Goal: Task Accomplishment & Management: Manage account settings

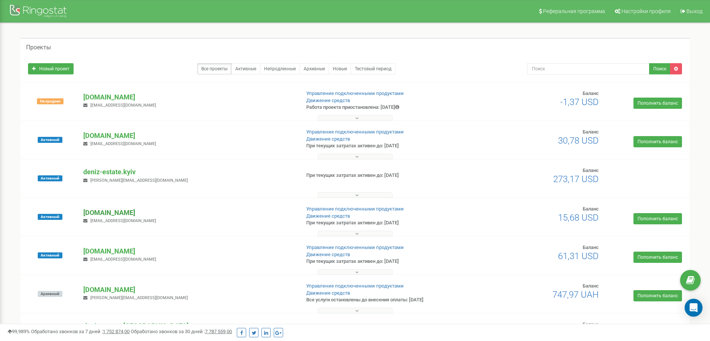
click at [99, 213] on p "[DOMAIN_NAME]" at bounding box center [188, 213] width 211 height 10
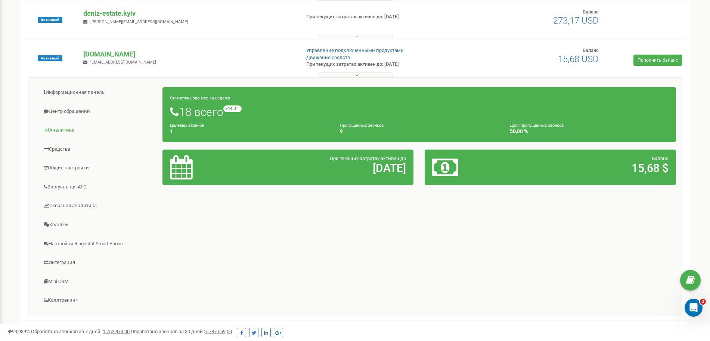
scroll to position [187, 0]
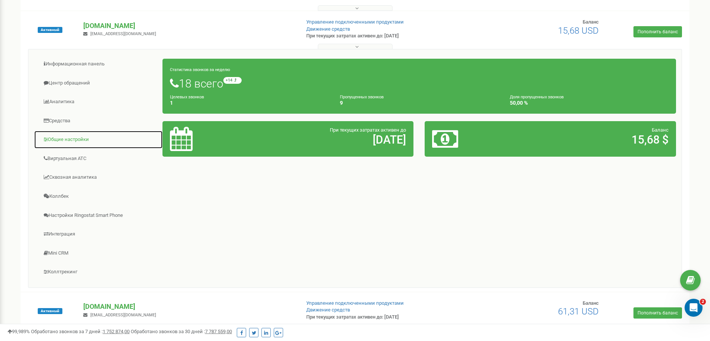
click at [57, 138] on link "Общие настройки" at bounding box center [98, 139] width 129 height 18
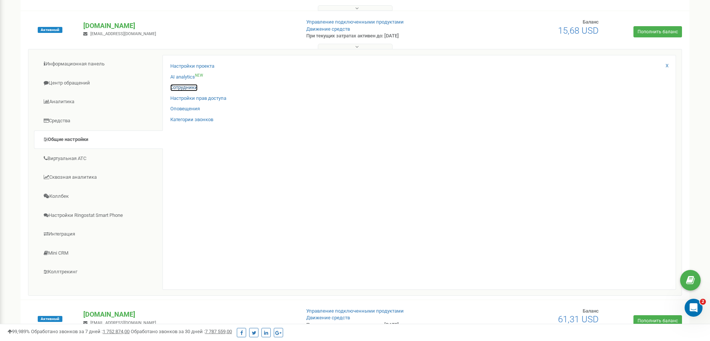
click at [184, 87] on link "Сотрудники" at bounding box center [183, 87] width 27 height 7
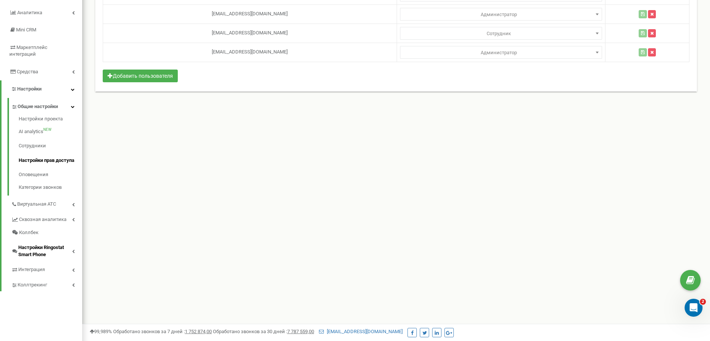
scroll to position [47, 0]
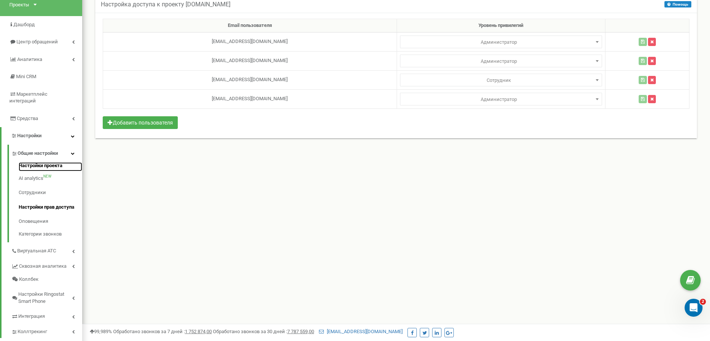
click at [49, 162] on link "Настройки проекта" at bounding box center [50, 166] width 63 height 9
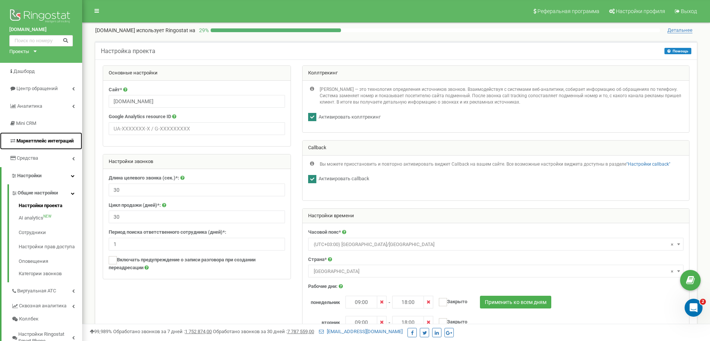
click at [58, 139] on span "Маркетплейс интеграций" at bounding box center [44, 141] width 57 height 6
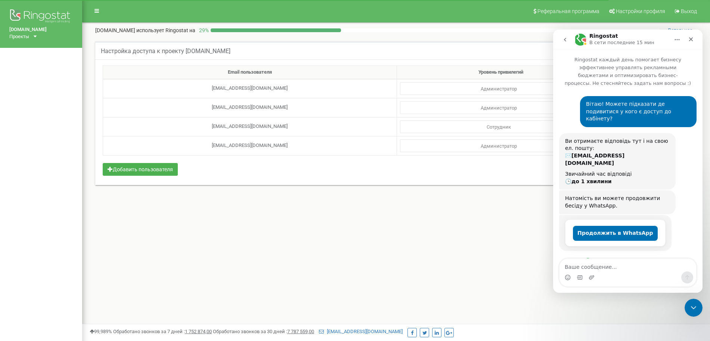
scroll to position [210, 0]
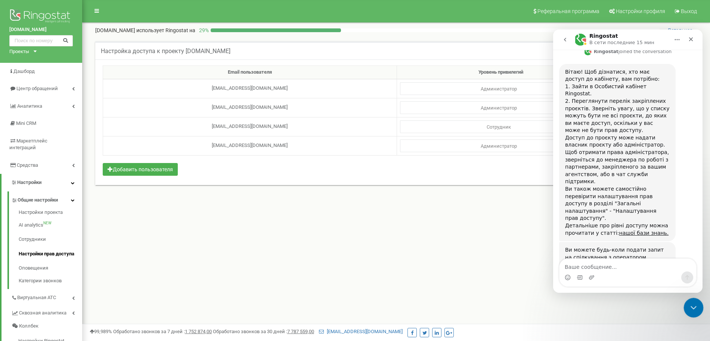
click at [691, 307] on icon "Закрыть службу сообщений Intercom" at bounding box center [692, 306] width 5 height 3
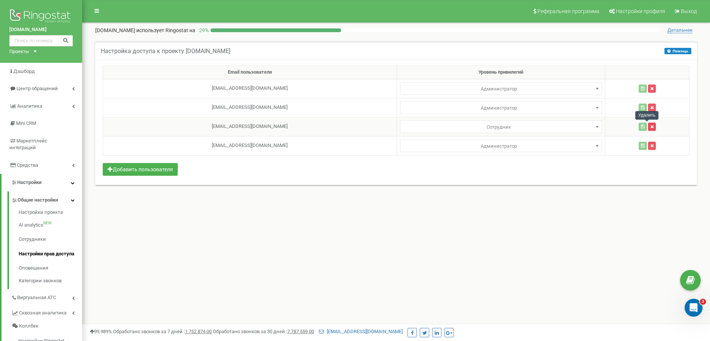
click at [650, 126] on icon "button" at bounding box center [651, 126] width 3 height 4
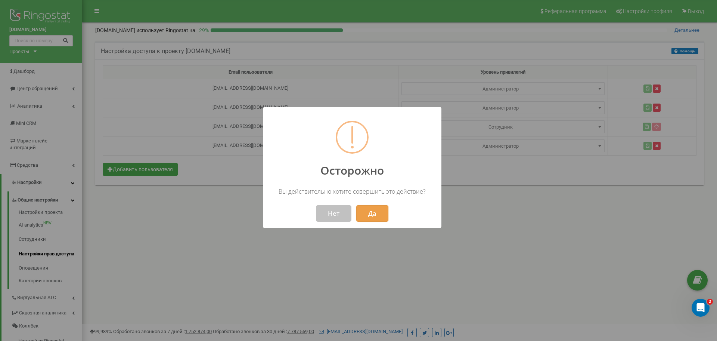
click at [371, 217] on button "Да" at bounding box center [372, 213] width 32 height 16
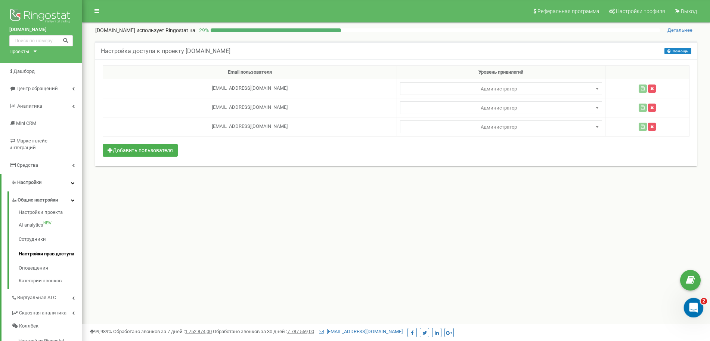
click at [688, 304] on icon "Открыть службу сообщений Intercom" at bounding box center [692, 306] width 12 height 12
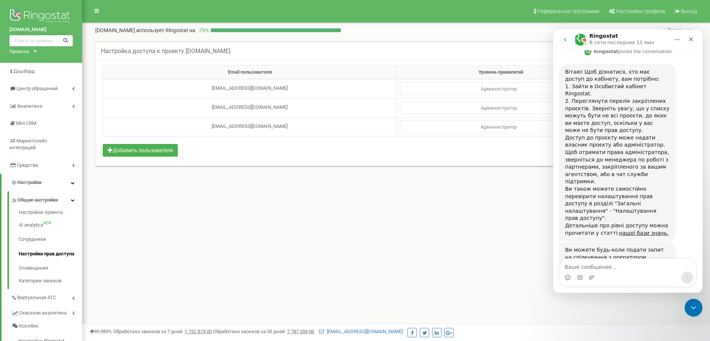
click at [590, 263] on textarea "Ваше сообщение..." at bounding box center [627, 264] width 137 height 13
type textarea "д"
type textarea "ж"
type textarea "дякую"
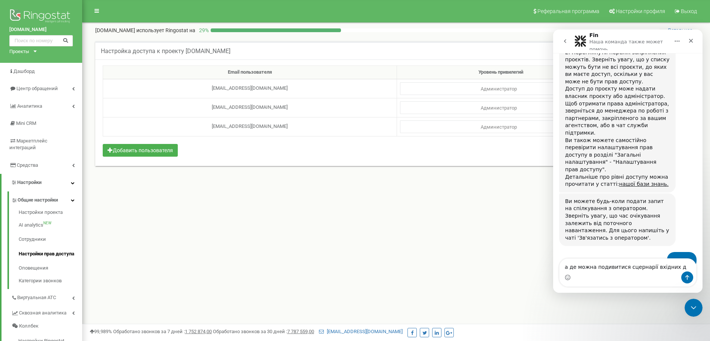
scroll to position [265, 0]
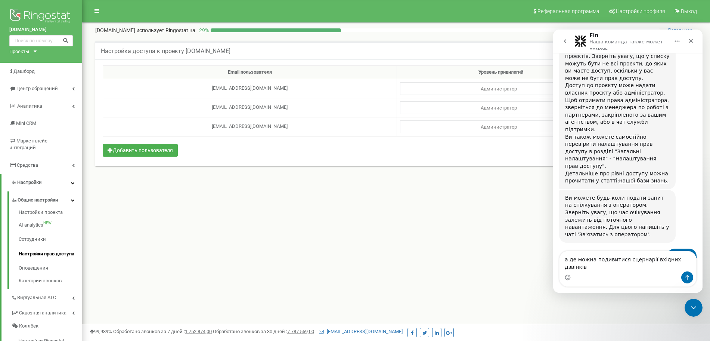
type textarea "а де можна подивитися сцернарії вхідних дзвінків?"
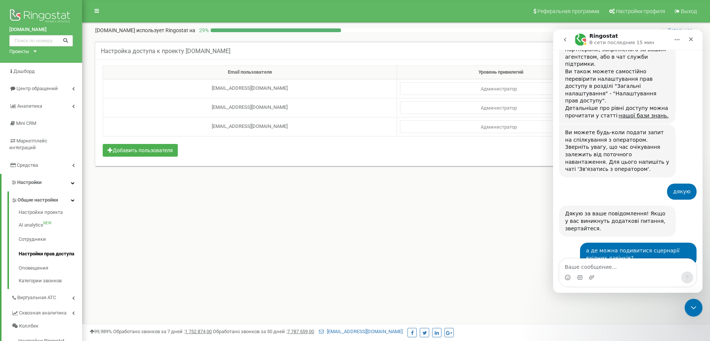
scroll to position [328, 0]
click at [34, 289] on link "Виртуальная АТС" at bounding box center [46, 296] width 71 height 15
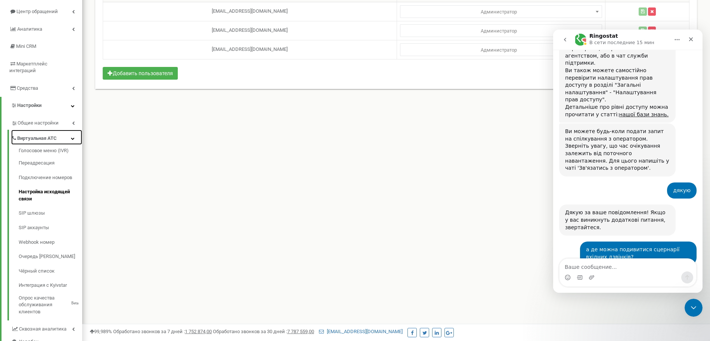
scroll to position [93, 0]
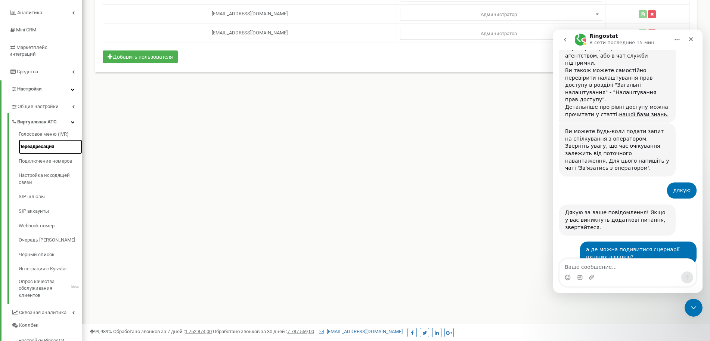
click at [48, 139] on link "Переадресация" at bounding box center [50, 146] width 63 height 15
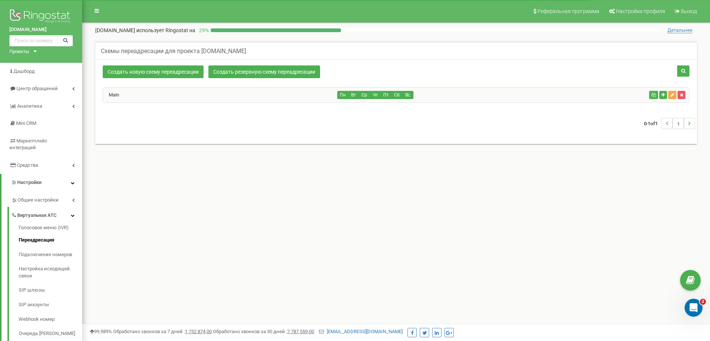
click at [669, 94] on button "button" at bounding box center [672, 95] width 8 height 8
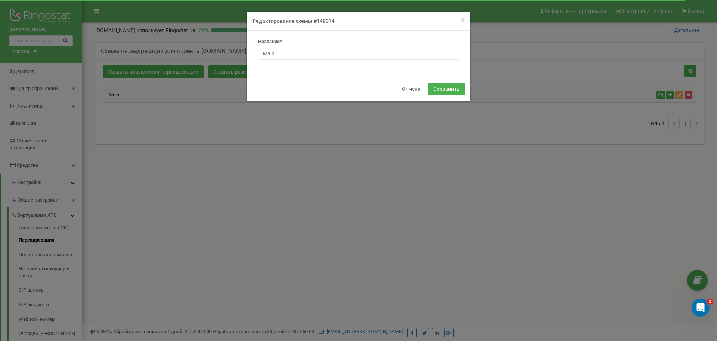
click at [457, 16] on div "× Close Редактирование схемы #149314" at bounding box center [358, 21] width 223 height 19
click at [467, 18] on div "× Close Редактирование схемы #149314" at bounding box center [358, 21] width 223 height 19
click at [462, 20] on span "×" at bounding box center [462, 20] width 4 height 9
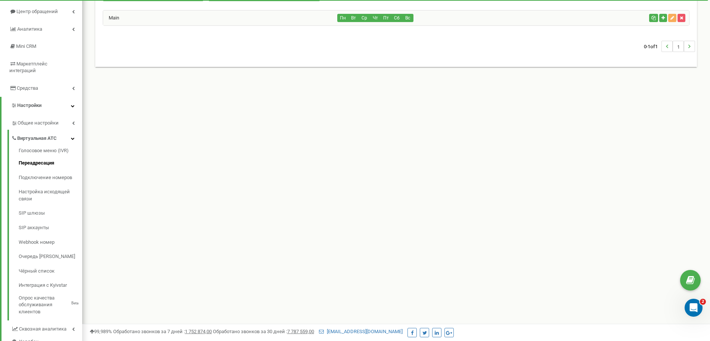
scroll to position [93, 0]
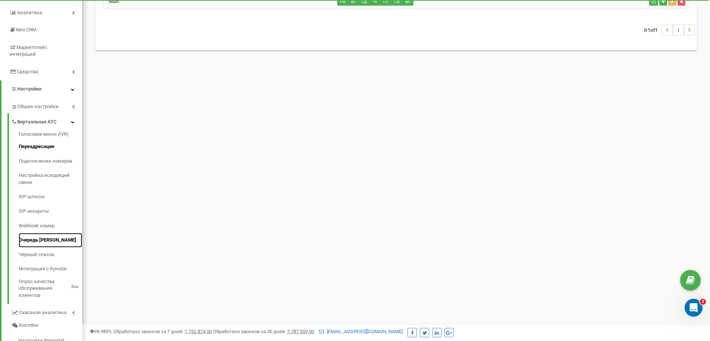
click at [44, 234] on link "Очередь [PERSON_NAME]" at bounding box center [50, 240] width 63 height 15
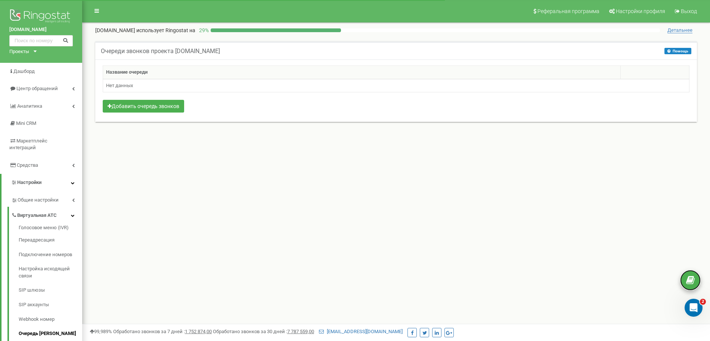
click at [696, 279] on link at bounding box center [690, 280] width 21 height 21
click at [689, 308] on icon "Открыть службу сообщений Intercom" at bounding box center [692, 306] width 12 height 12
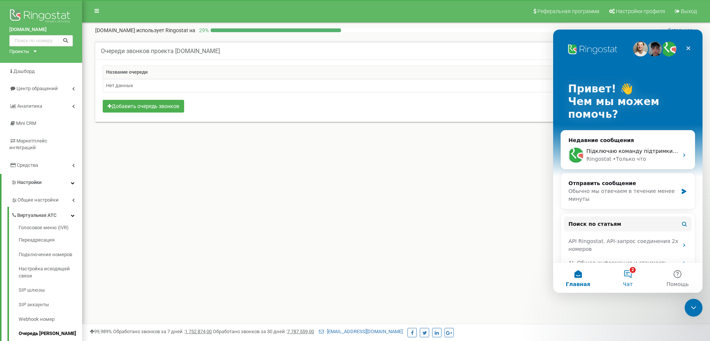
click at [630, 274] on button "2 Чат" at bounding box center [628, 277] width 50 height 30
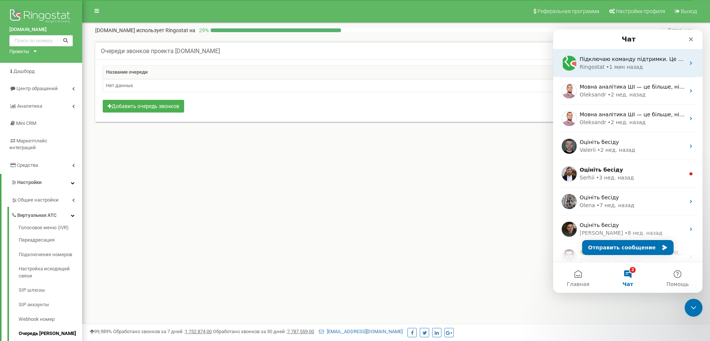
click at [622, 66] on div "• 1 мин назад" at bounding box center [624, 67] width 37 height 8
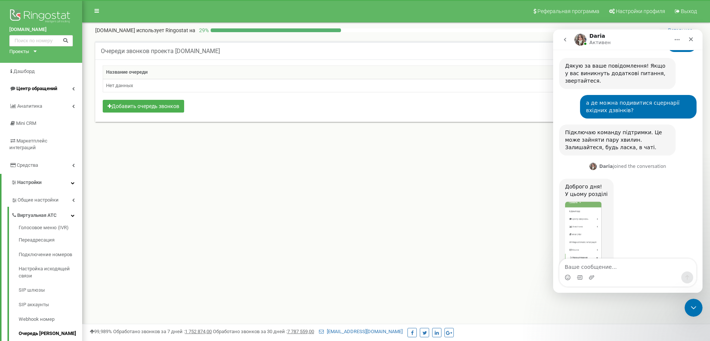
scroll to position [479, 0]
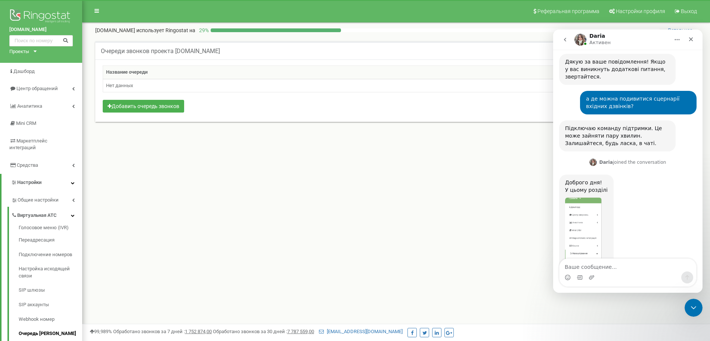
click at [578, 197] on img "Daria говорит…" at bounding box center [583, 247] width 37 height 100
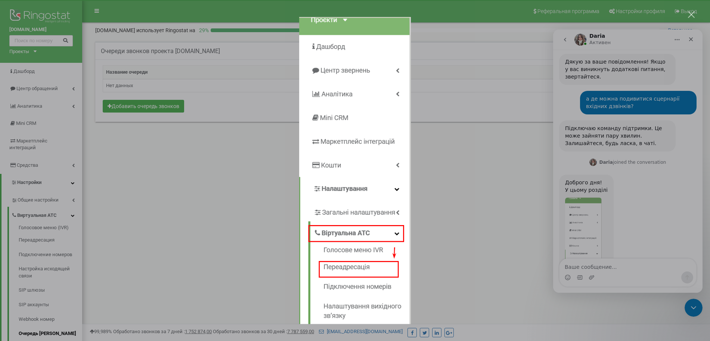
scroll to position [0, 0]
click at [30, 235] on div "Мессенджер Intercom" at bounding box center [355, 170] width 710 height 341
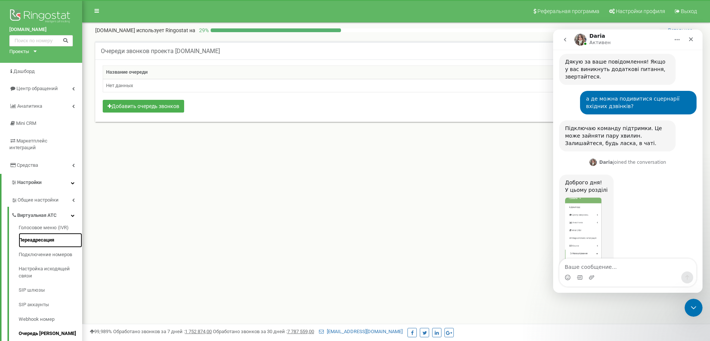
click at [39, 233] on link "Переадресация" at bounding box center [50, 240] width 63 height 15
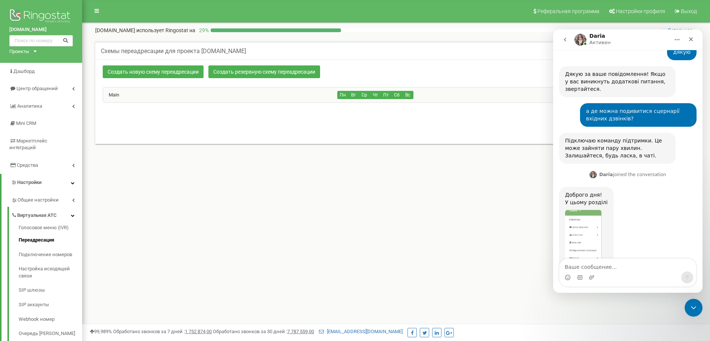
scroll to position [479, 0]
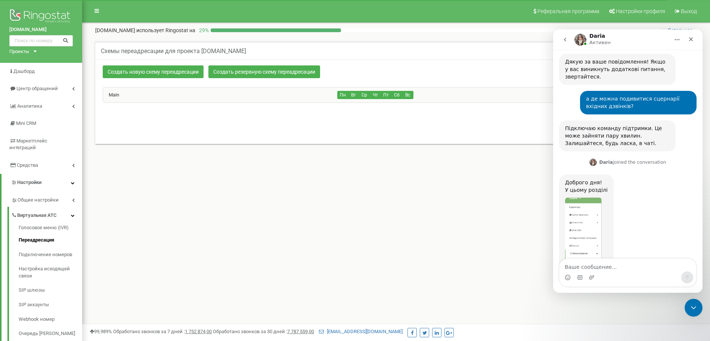
click at [596, 266] on textarea "Ваше сообщение..." at bounding box center [627, 264] width 137 height 13
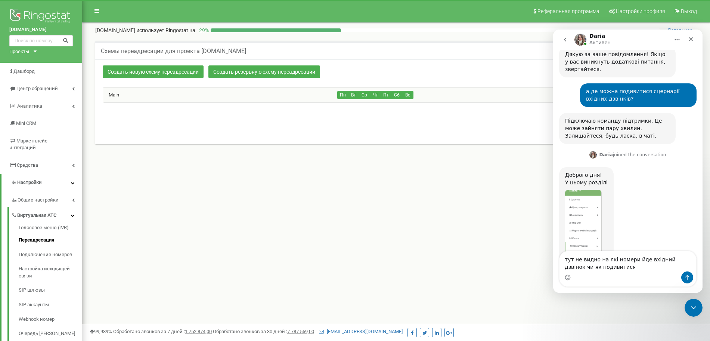
type textarea "тут не видно на які номери йде вхідний дзвінок чи як подивитися?"
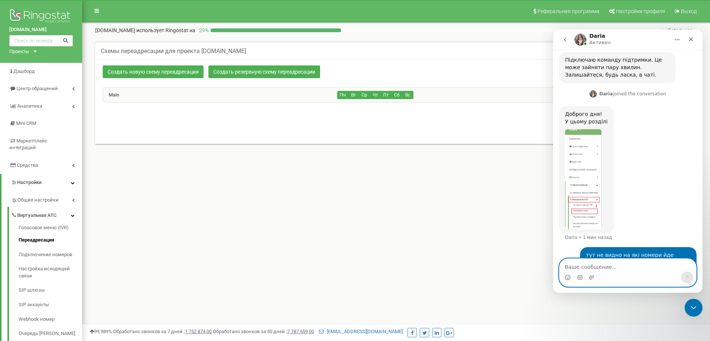
scroll to position [576, 0]
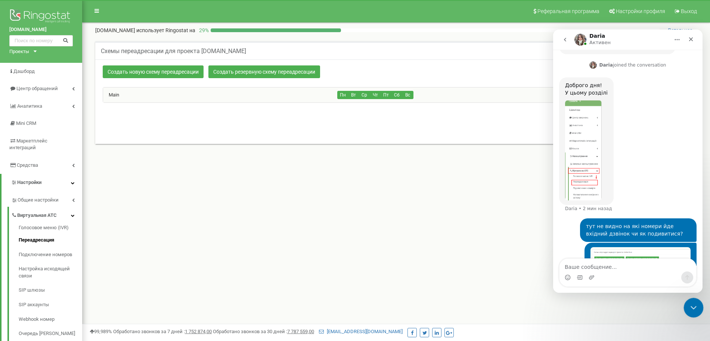
click at [694, 308] on icon "Закрыть службу сообщений Intercom" at bounding box center [692, 306] width 9 height 9
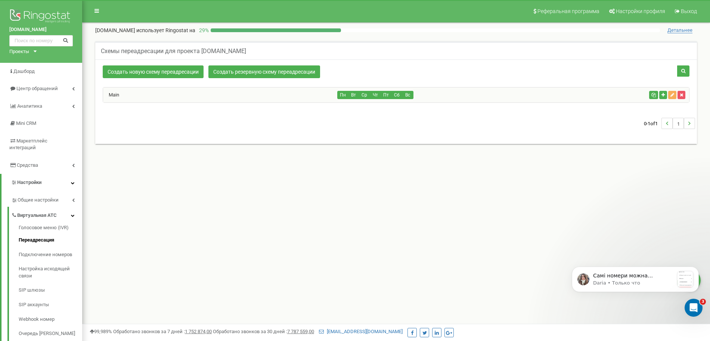
scroll to position [0, 0]
click at [635, 279] on p "Daria • Только что" at bounding box center [633, 282] width 81 height 7
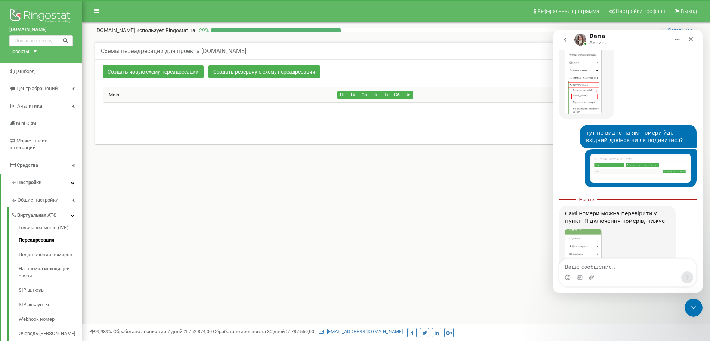
scroll to position [693, 0]
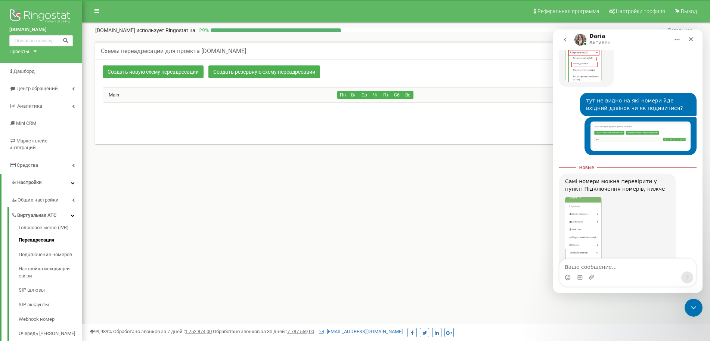
click at [635, 196] on div "Daria говорит…" at bounding box center [617, 246] width 105 height 100
click at [596, 196] on img "Daria говорит…" at bounding box center [583, 246] width 37 height 100
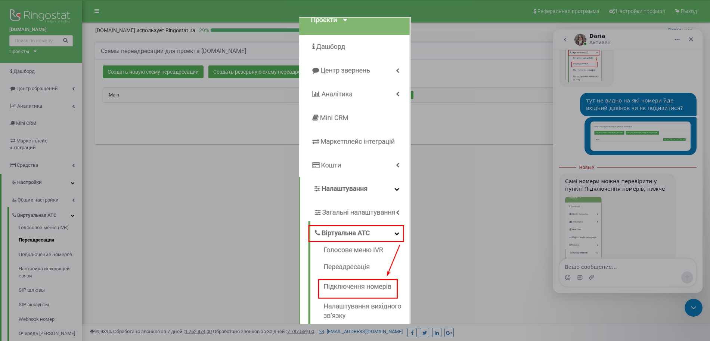
scroll to position [0, 0]
click at [498, 229] on div "Мессенджер Intercom" at bounding box center [355, 170] width 710 height 341
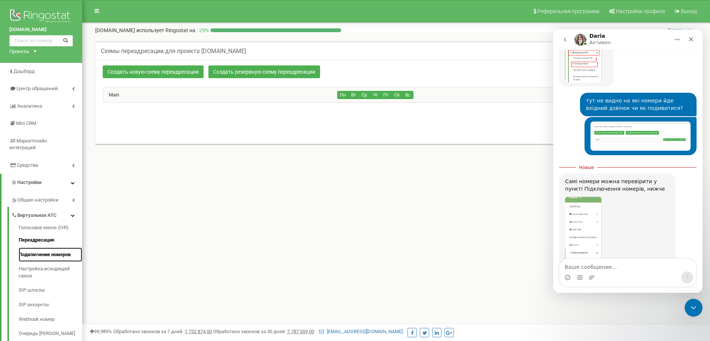
click at [58, 249] on link "Подключение номеров" at bounding box center [50, 254] width 63 height 15
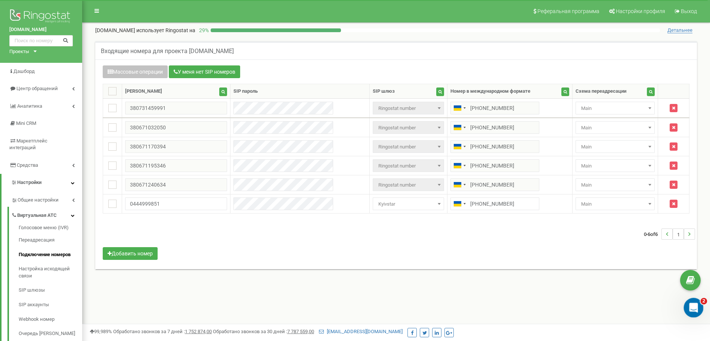
click at [691, 301] on icon "Открыть службу сообщений Intercom" at bounding box center [692, 306] width 12 height 12
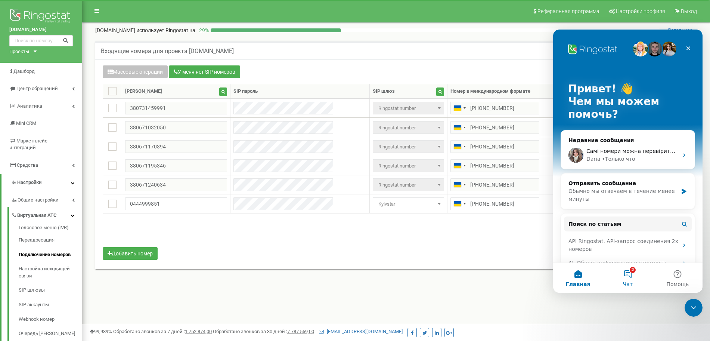
click at [629, 273] on button "2 Чат" at bounding box center [628, 277] width 50 height 30
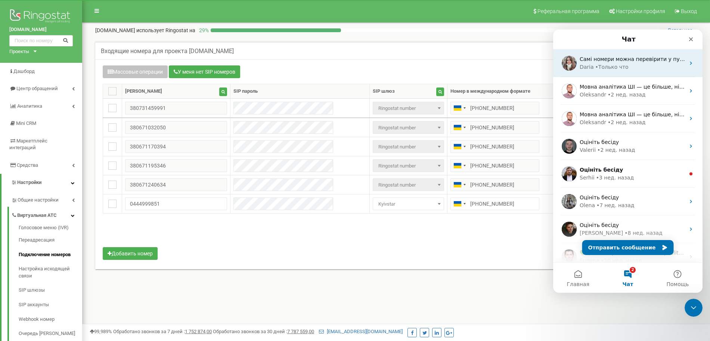
click at [591, 65] on div "Daria" at bounding box center [586, 67] width 14 height 8
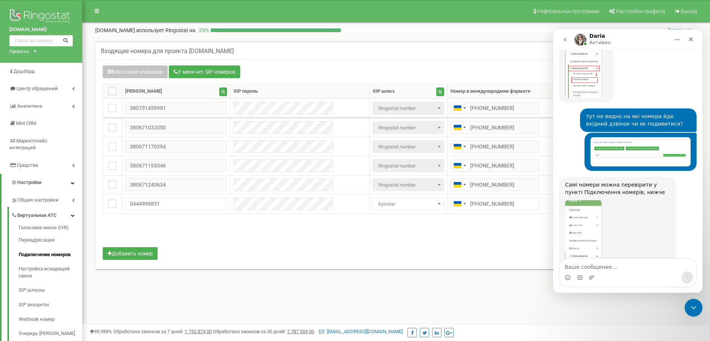
scroll to position [680, 0]
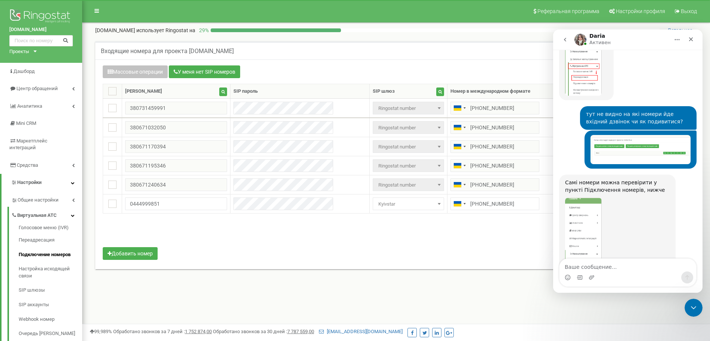
click at [596, 268] on textarea "Ваше сообщение..." at bounding box center [627, 264] width 137 height 13
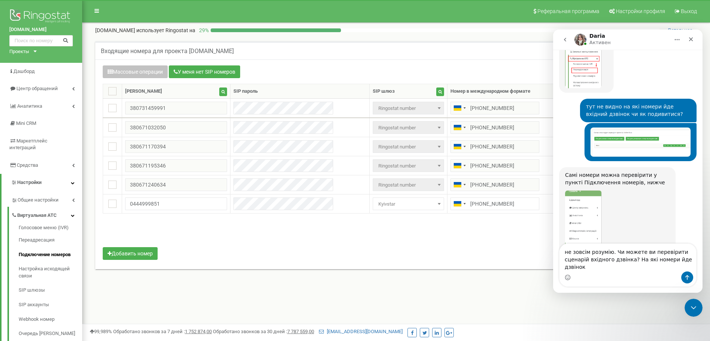
scroll to position [695, 0]
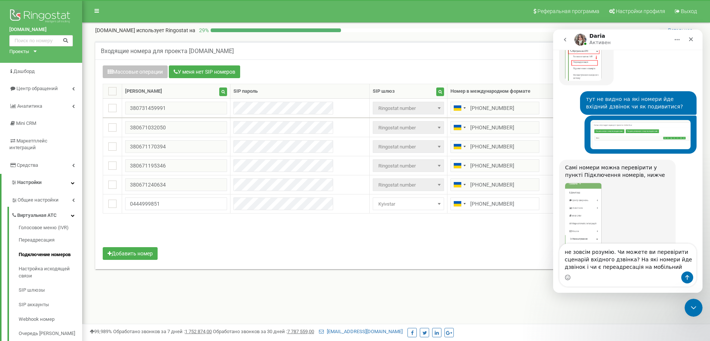
type textarea "не зовсім розумію. Чи можете ви перевірити сценарій вхідного дзвінка? На які но…"
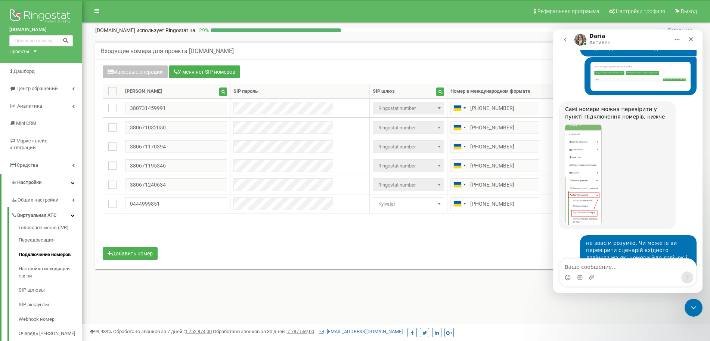
scroll to position [779, 0]
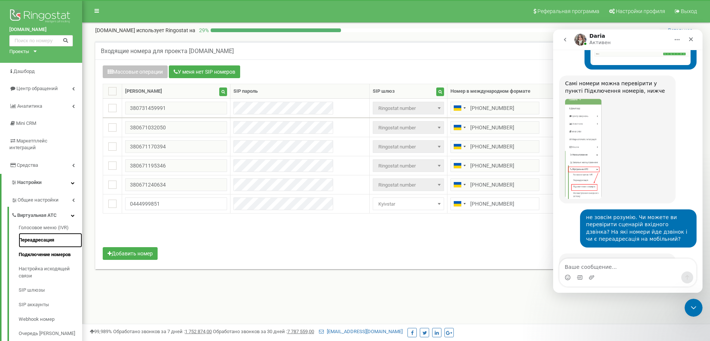
click at [49, 234] on link "Переадресация" at bounding box center [50, 240] width 63 height 15
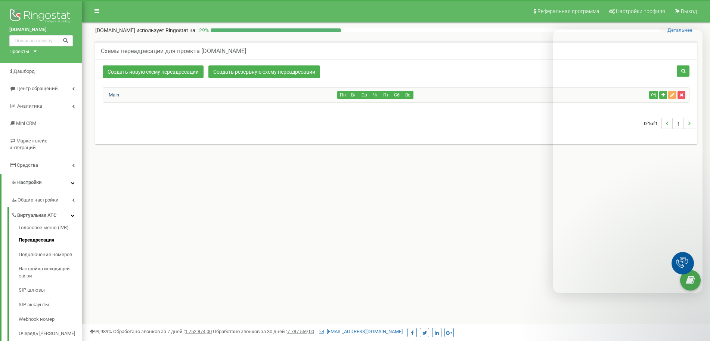
click at [112, 95] on link "Main" at bounding box center [111, 95] width 16 height 6
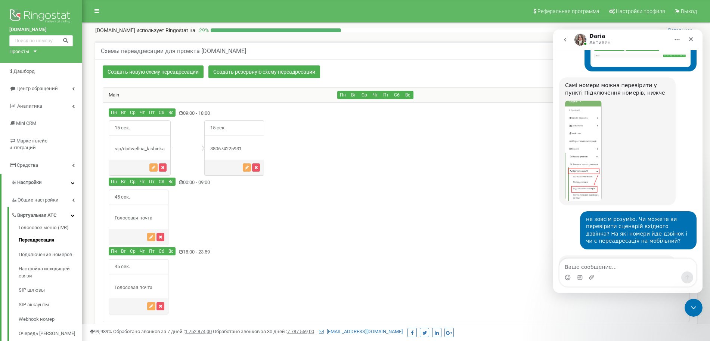
scroll to position [779, 0]
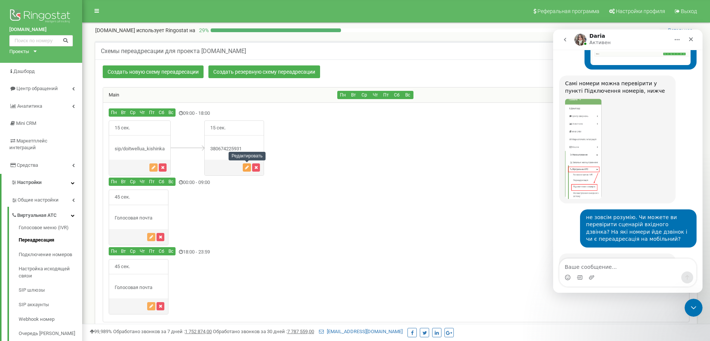
click at [248, 167] on icon "button" at bounding box center [247, 167] width 4 height 4
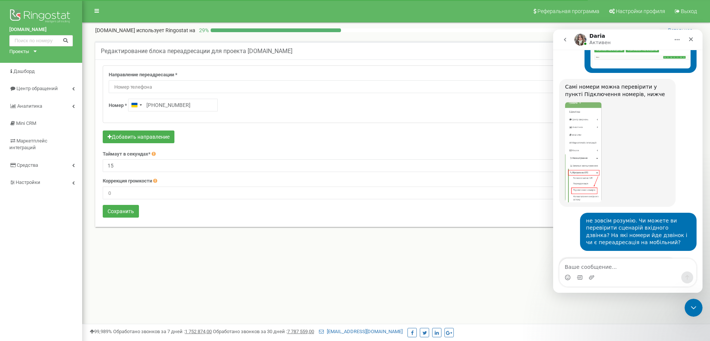
scroll to position [779, 0]
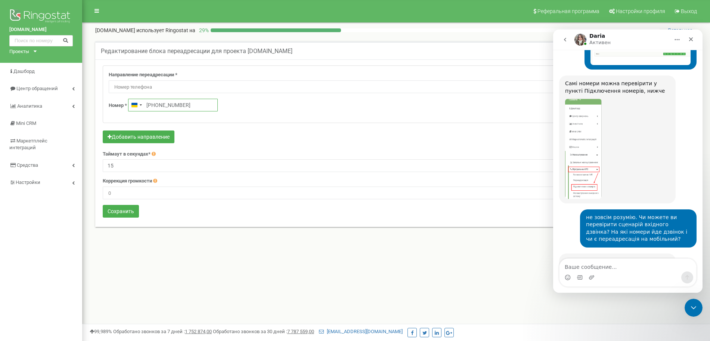
drag, startPoint x: 195, startPoint y: 103, endPoint x: 158, endPoint y: 103, distance: 37.7
click at [158, 103] on input "[PHONE_NUMBER]" at bounding box center [173, 105] width 90 height 13
type input "[PHONE_NUMBER]"
click at [110, 210] on button "Сохранить" at bounding box center [121, 211] width 36 height 13
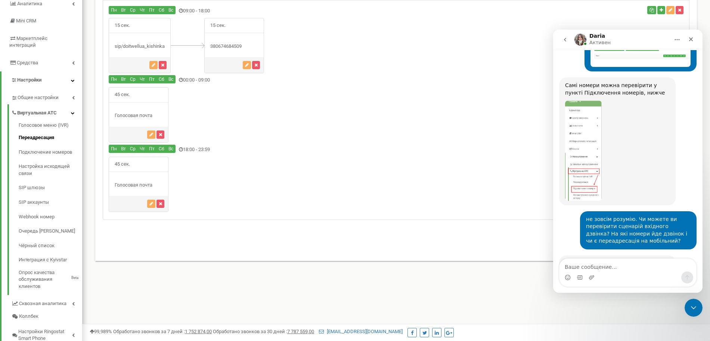
scroll to position [779, 0]
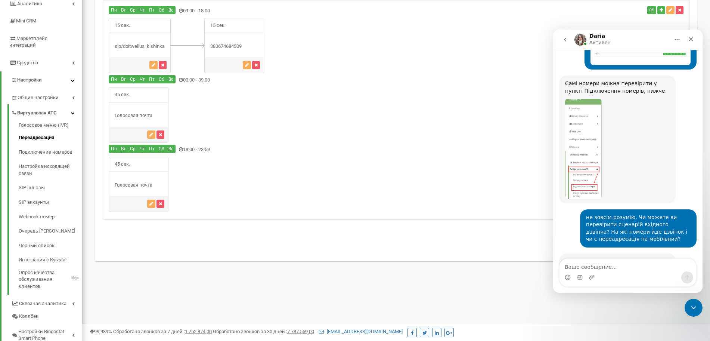
click at [141, 44] on div "sip/doitwellua_kishinka" at bounding box center [139, 46] width 61 height 7
click at [153, 64] on icon "button" at bounding box center [154, 65] width 4 height 4
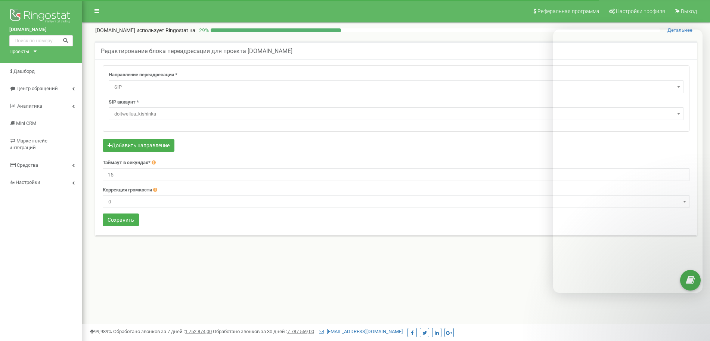
select select "SIP"
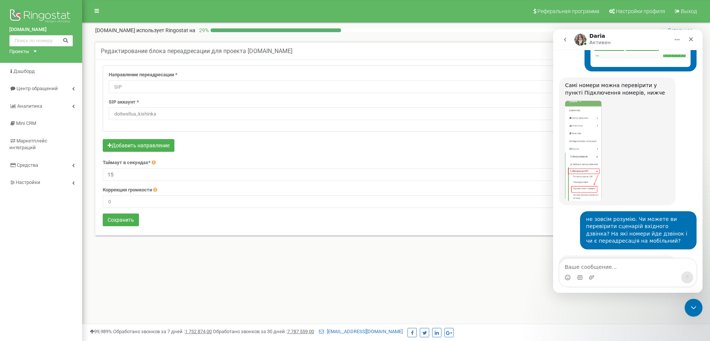
scroll to position [779, 0]
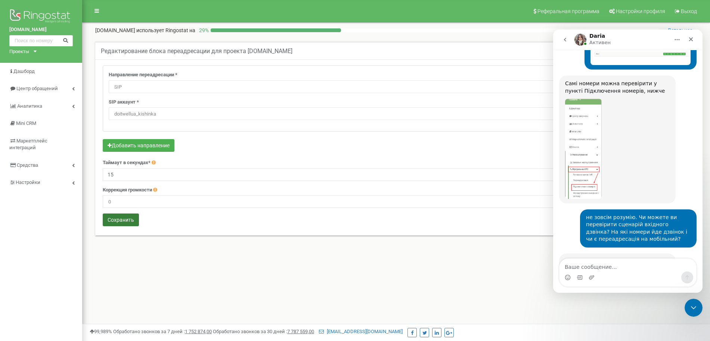
click at [122, 221] on button "Сохранить" at bounding box center [121, 219] width 36 height 13
click at [595, 265] on textarea "Ваше сообщение..." at bounding box center [627, 264] width 137 height 13
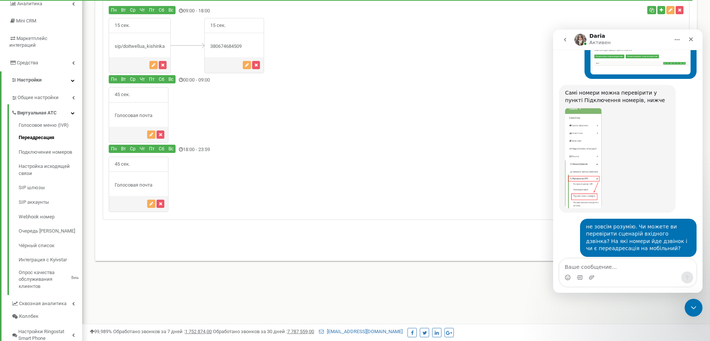
scroll to position [779, 0]
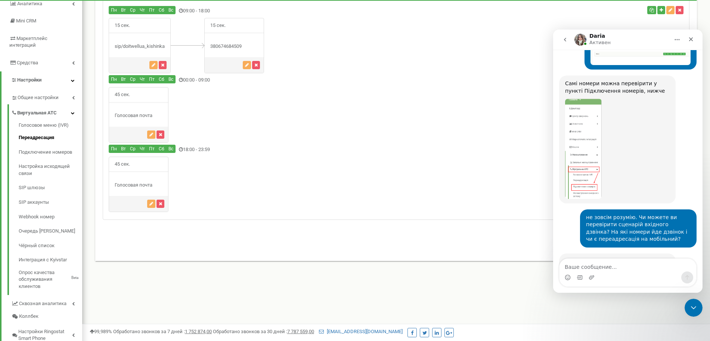
click at [598, 264] on textarea "Ваше сообщение..." at bounding box center [627, 264] width 137 height 13
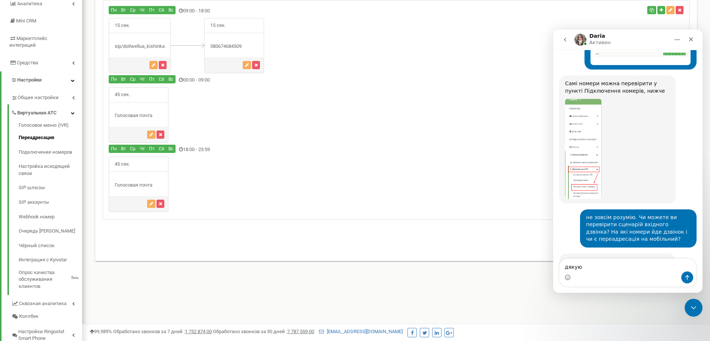
type textarea "дякую"
click at [688, 278] on icon "Отправить сообщение…" at bounding box center [687, 277] width 6 height 6
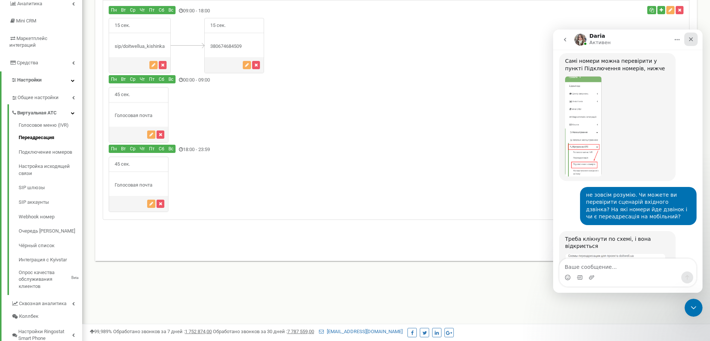
click at [688, 38] on div "Закрыть" at bounding box center [690, 38] width 13 height 13
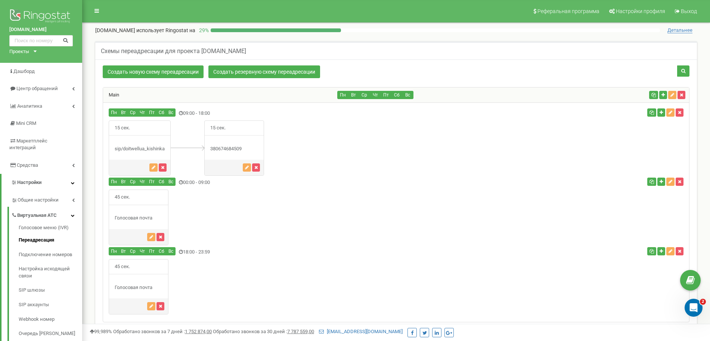
scroll to position [830, 0]
